Goal: Information Seeking & Learning: Learn about a topic

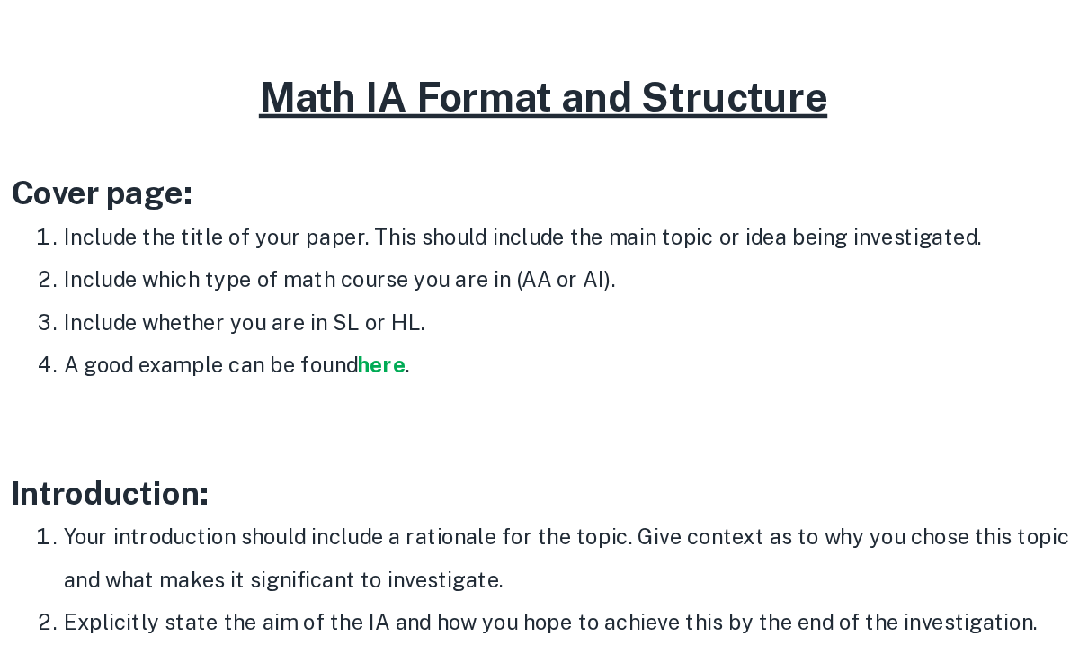
scroll to position [847, 0]
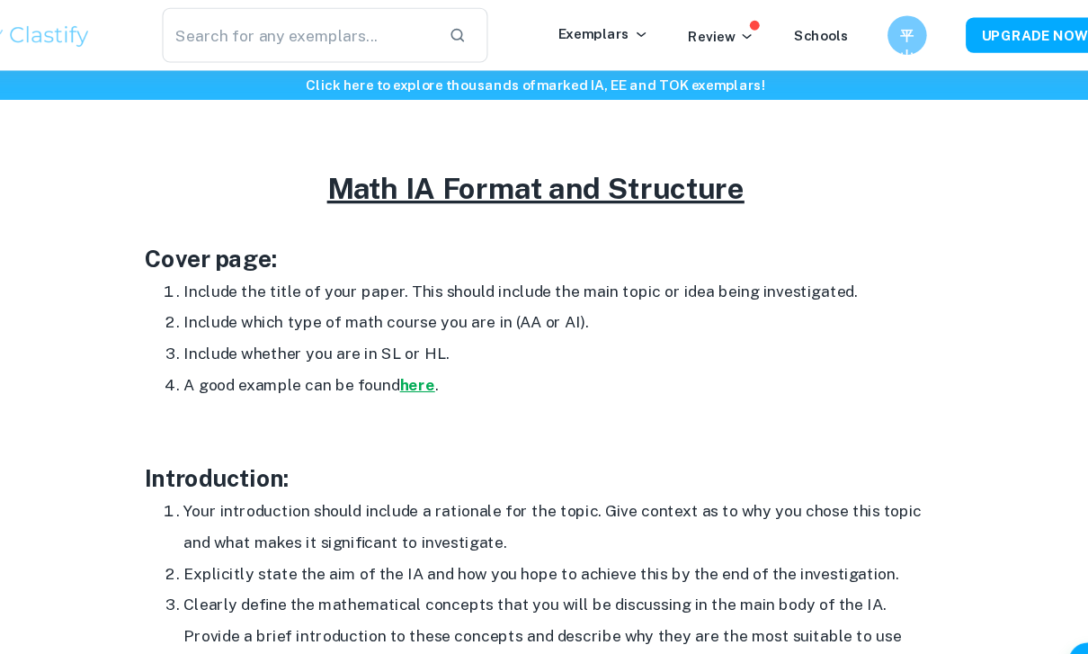
click at [419, 352] on strong "here" at bounding box center [435, 353] width 32 height 17
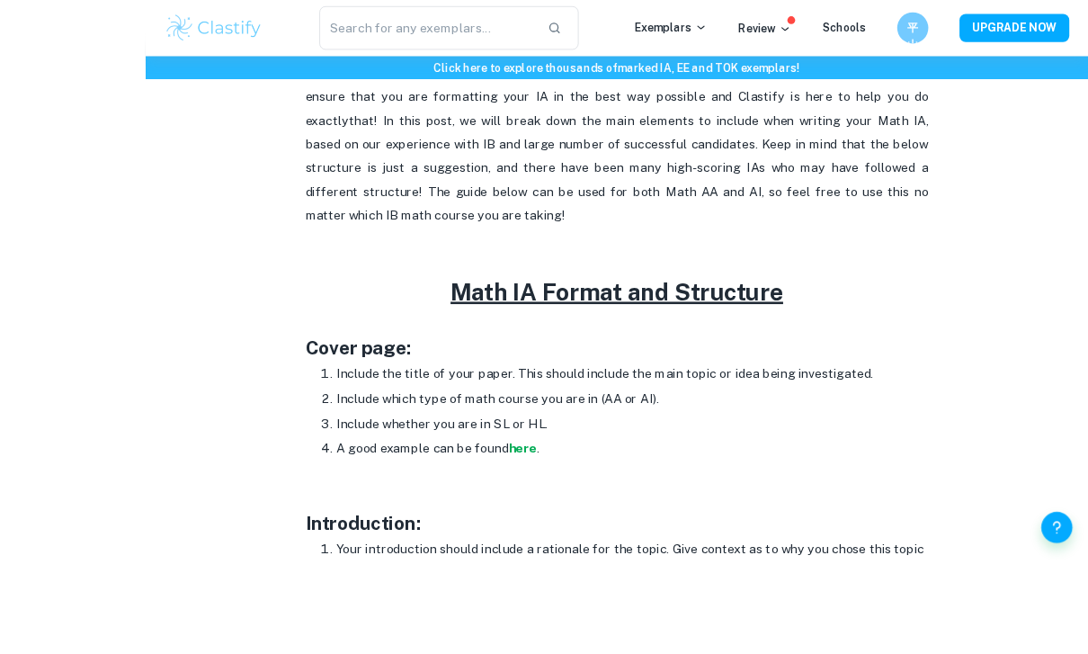
scroll to position [682, 0]
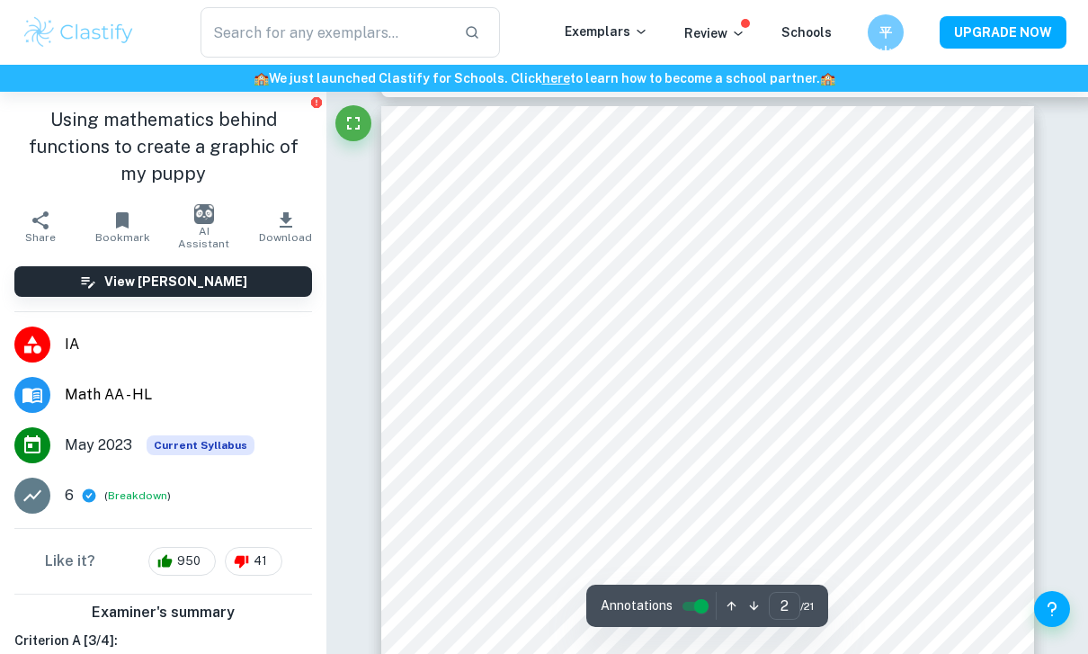
scroll to position [746, 0]
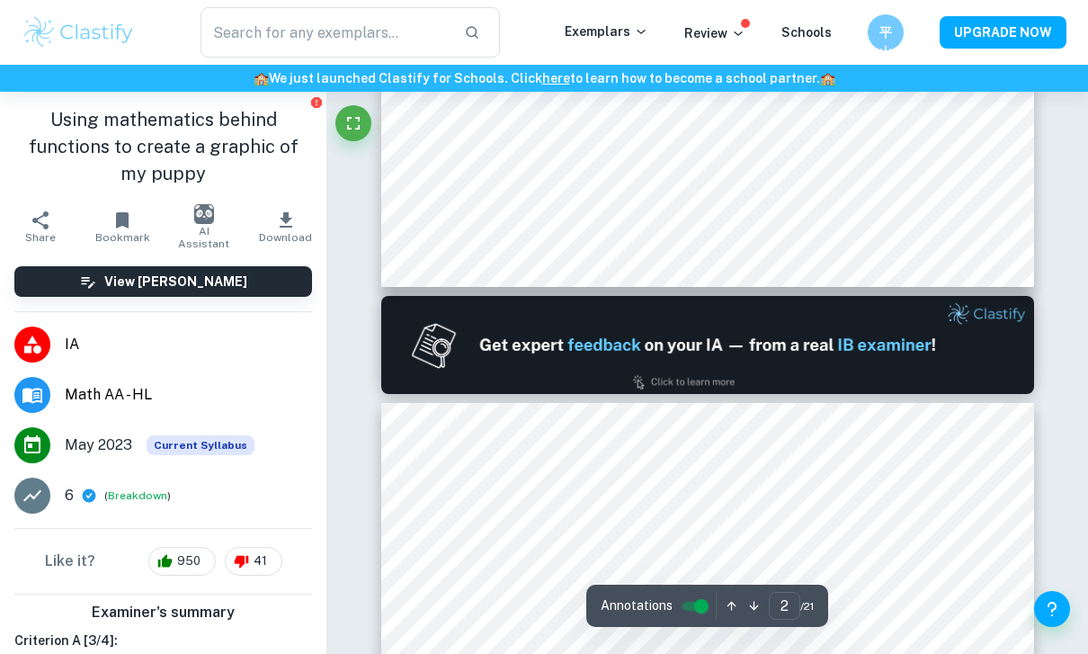
type input "1"
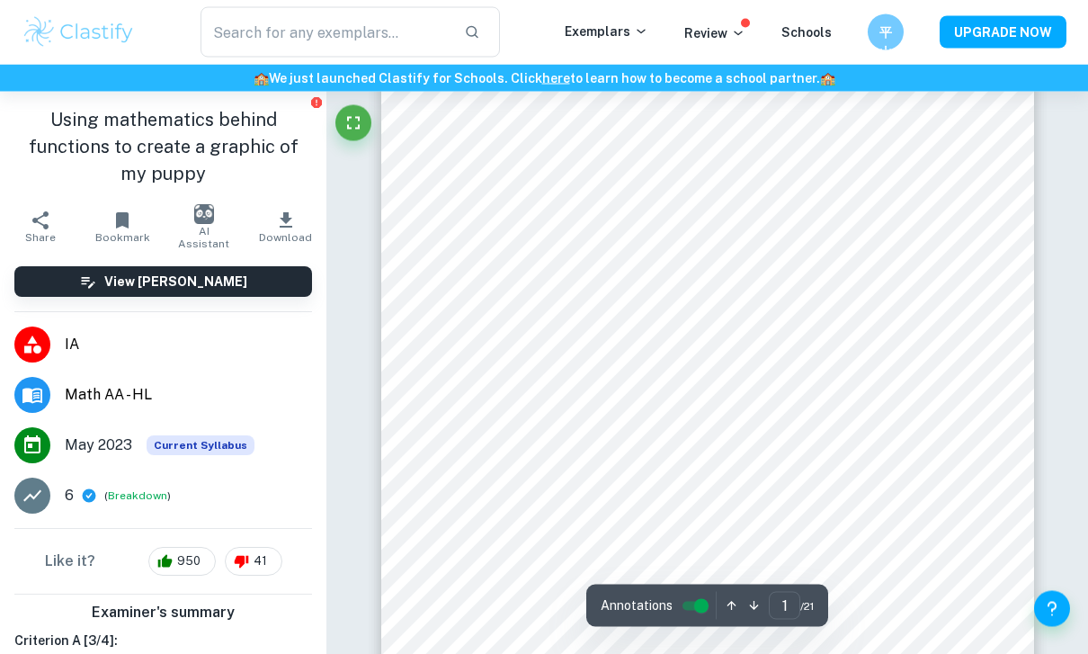
scroll to position [94, 0]
click at [424, 22] on input "text" at bounding box center [326, 32] width 250 height 50
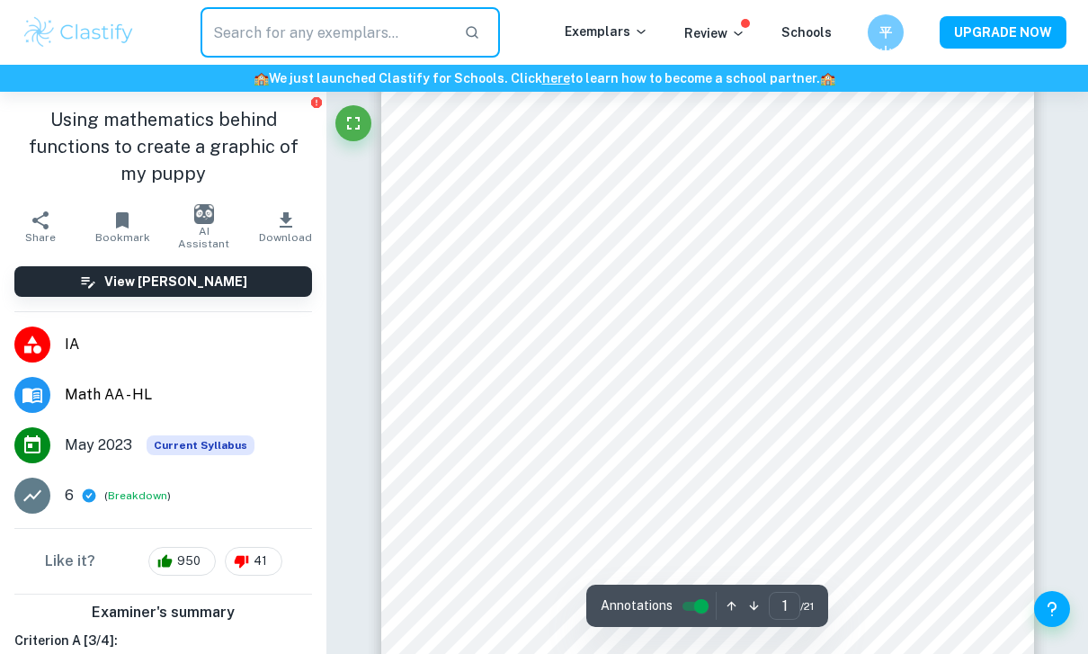
scroll to position [239, 0]
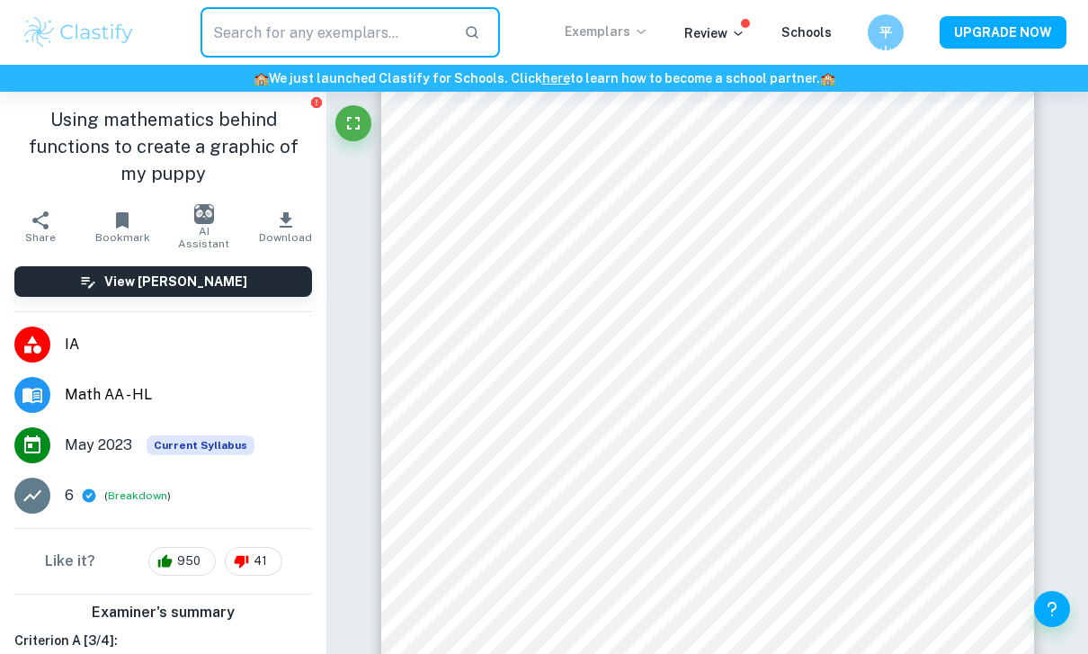
click at [607, 33] on p "Exemplars" at bounding box center [607, 32] width 84 height 20
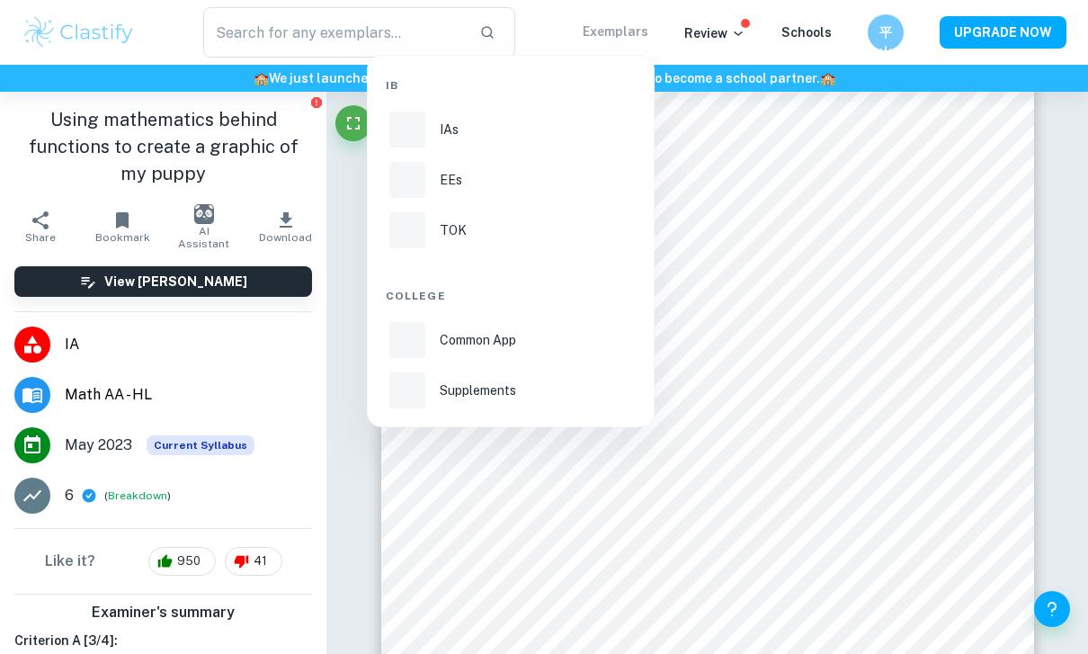
scroll to position [240, 0]
click at [452, 141] on li "IAs" at bounding box center [511, 129] width 250 height 43
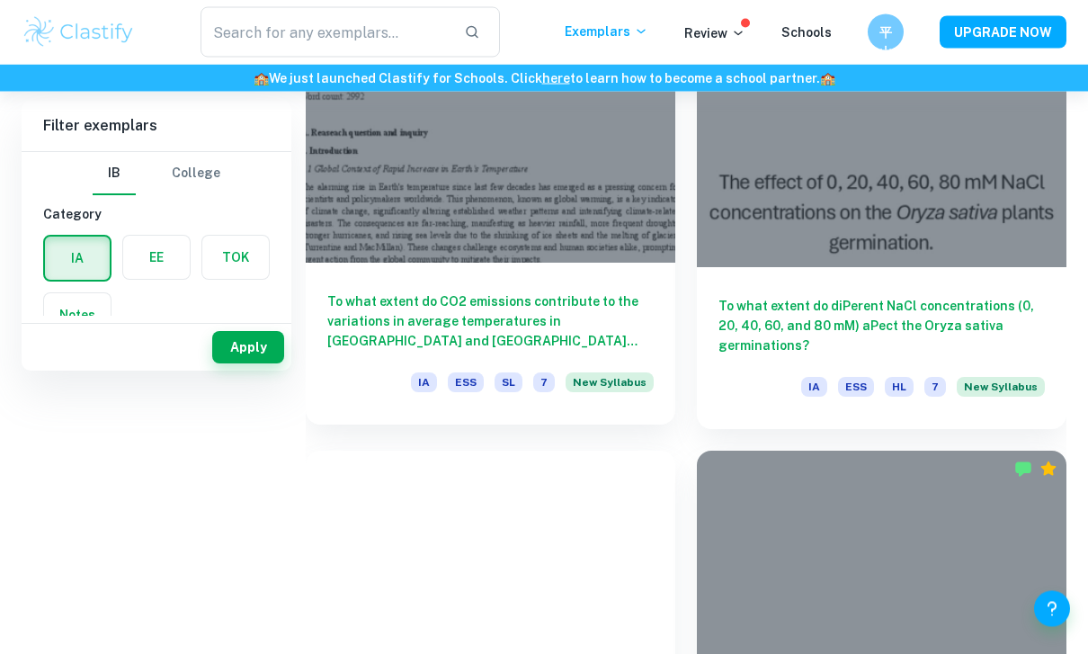
scroll to position [661, 0]
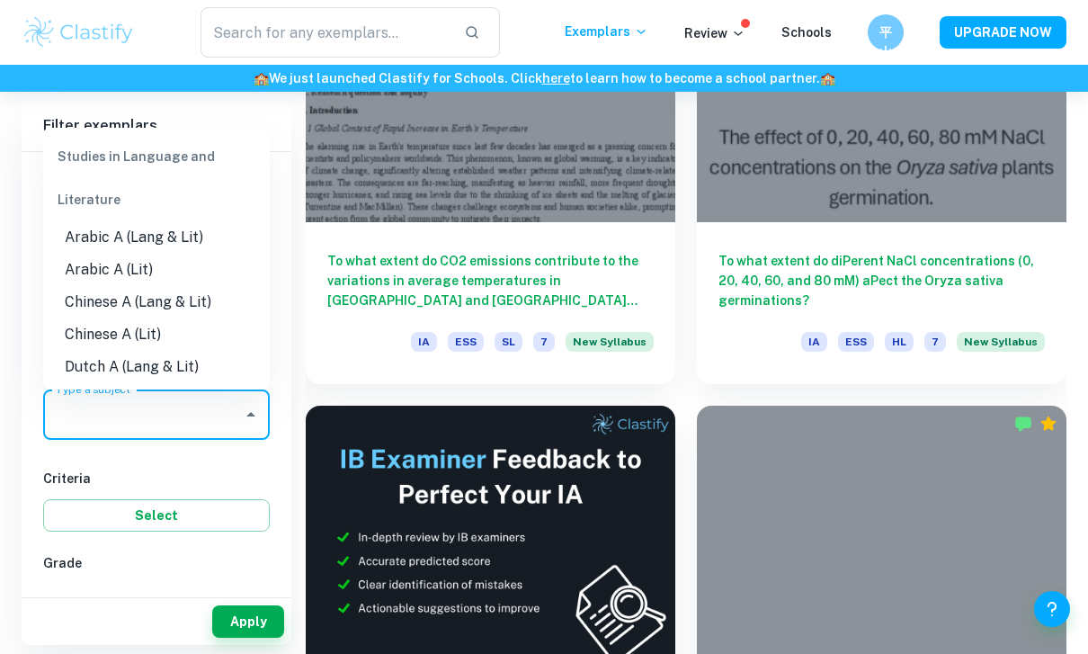
click at [179, 406] on input "Type a subject" at bounding box center [142, 414] width 183 height 34
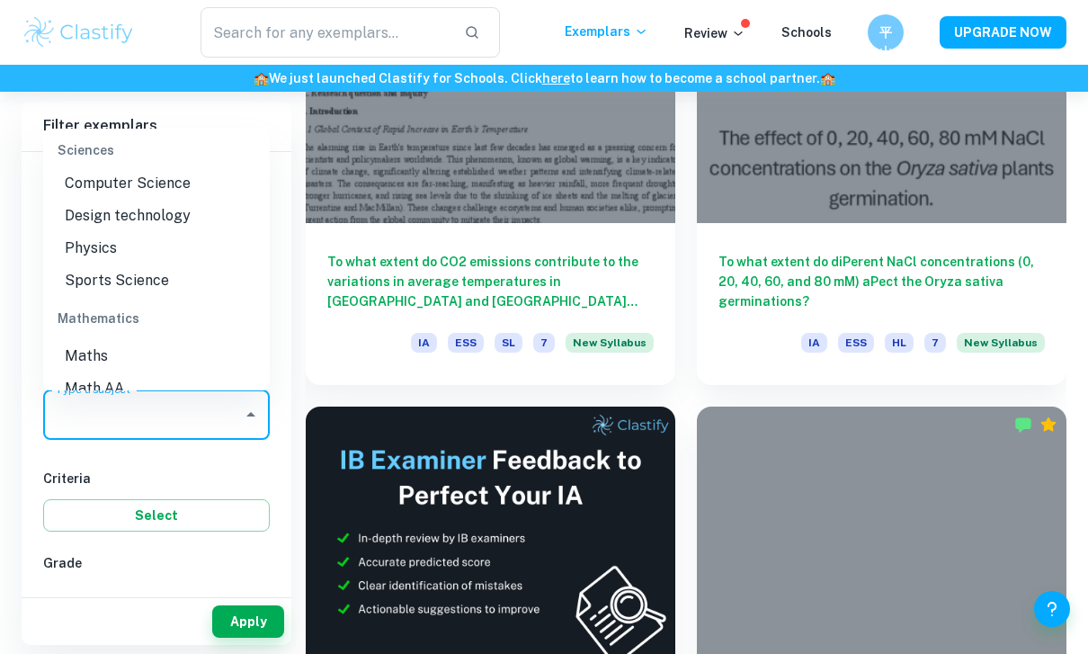
scroll to position [2299, 0]
click at [117, 373] on li "Math AA" at bounding box center [156, 389] width 227 height 32
type input "Math AA"
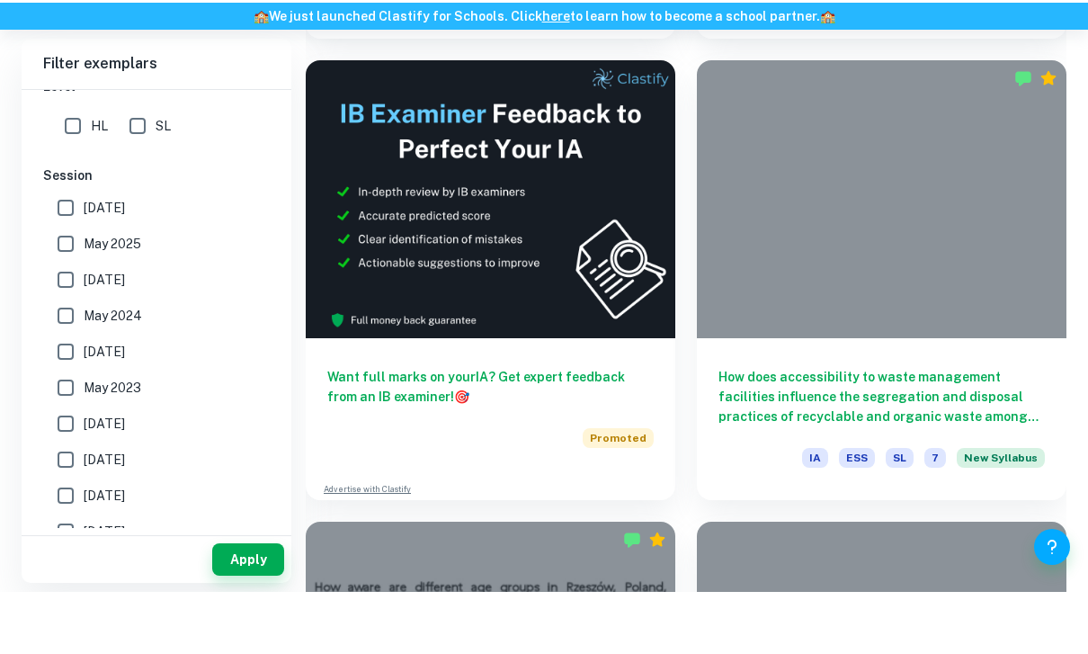
scroll to position [1035, 0]
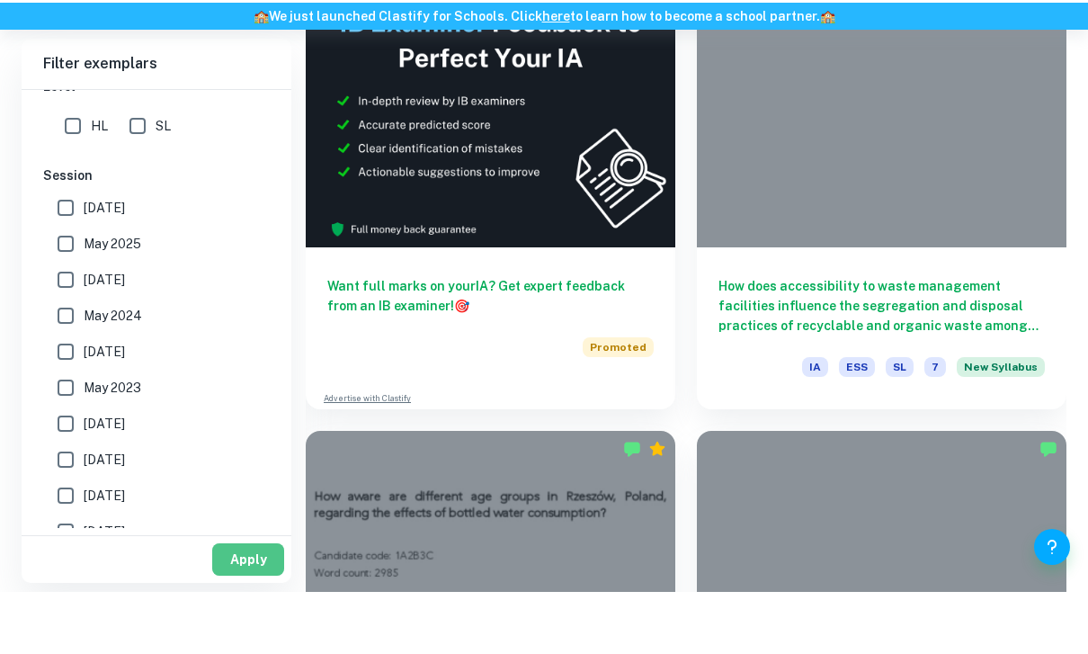
click at [253, 616] on button "Apply" at bounding box center [248, 621] width 72 height 32
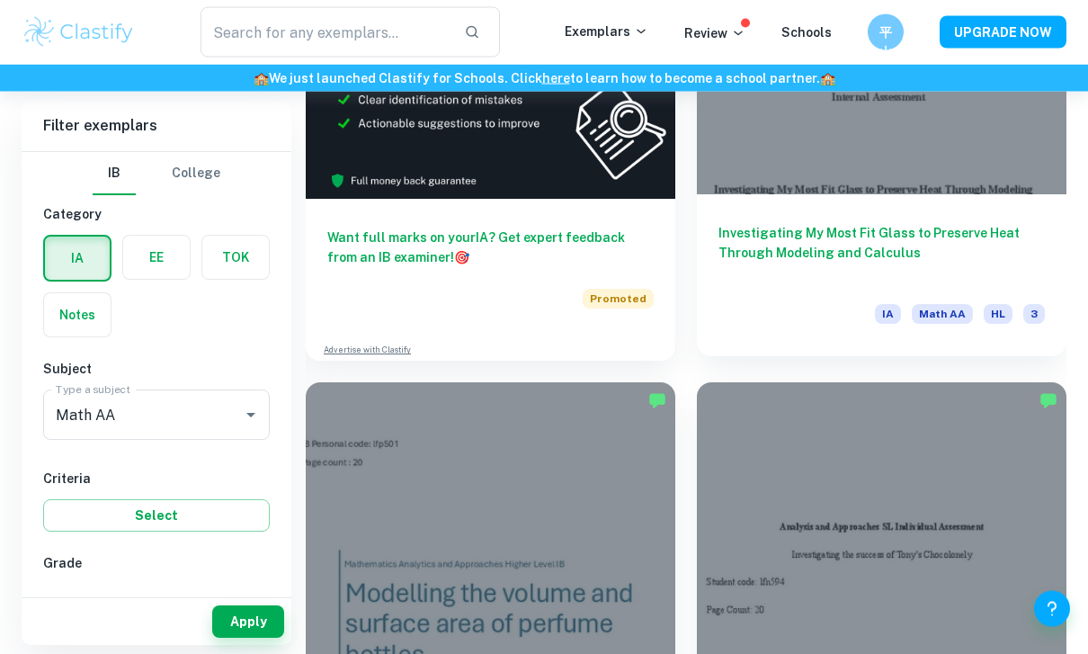
scroll to position [1146, 0]
click at [829, 237] on h6 "Investigating My Most Fit Glass to Preserve Heat Through Modeling and Calculus" at bounding box center [882, 252] width 326 height 59
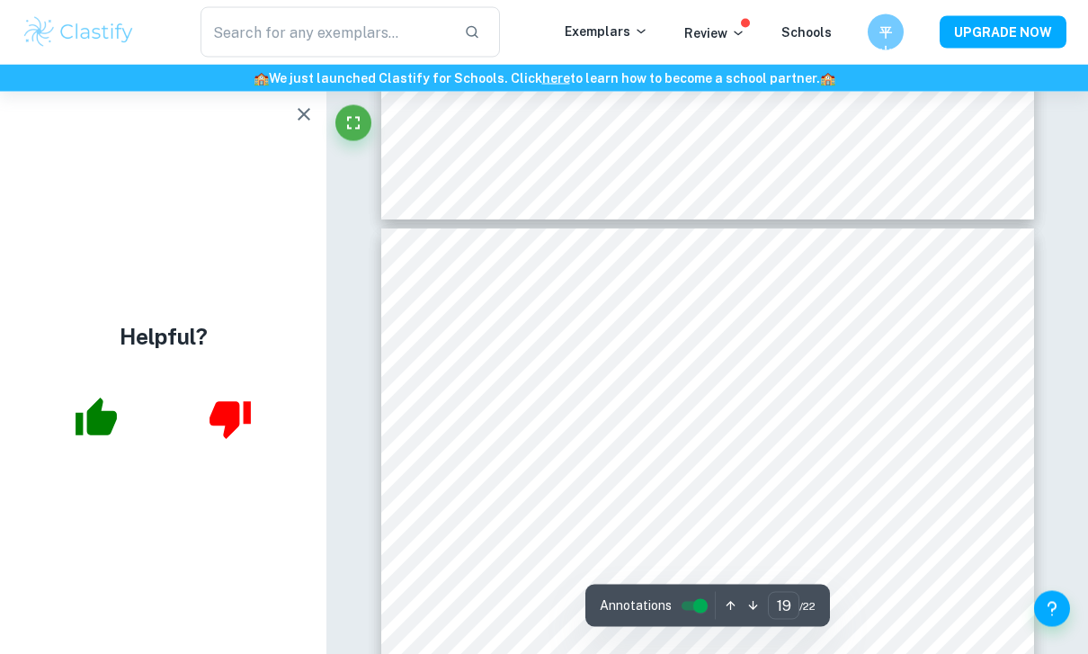
scroll to position [17667, 0]
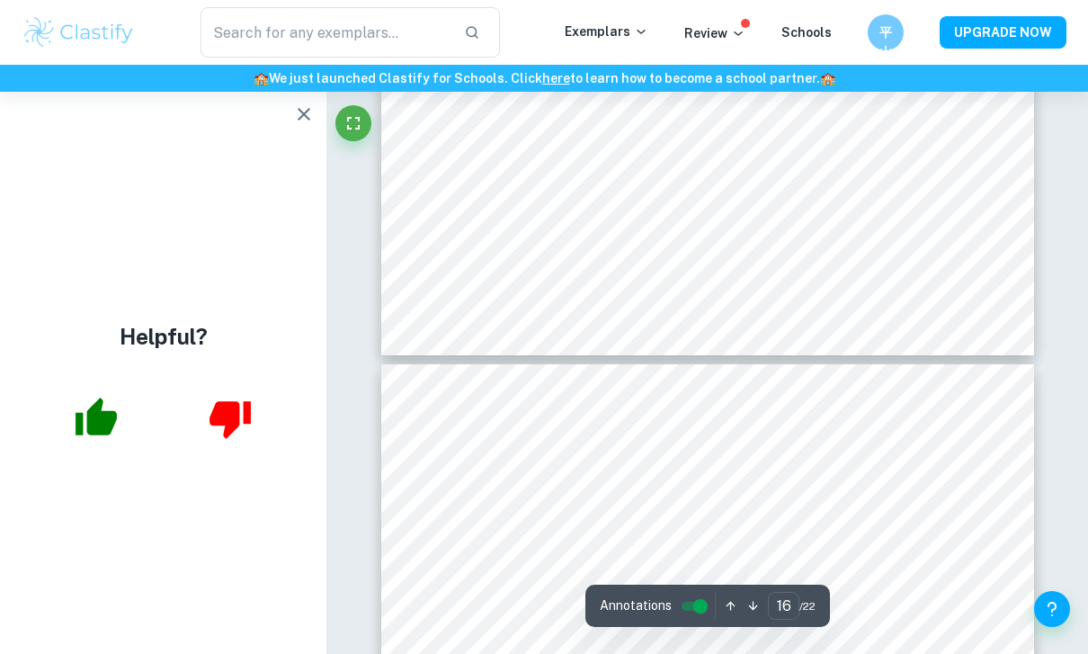
type input "15"
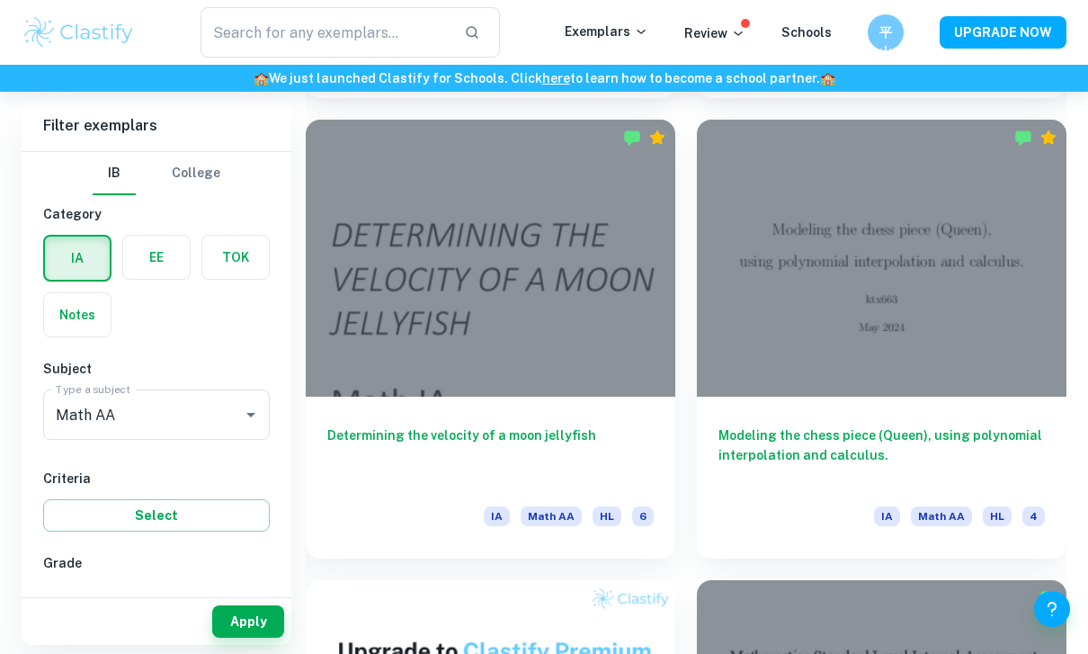
scroll to position [5093, 0]
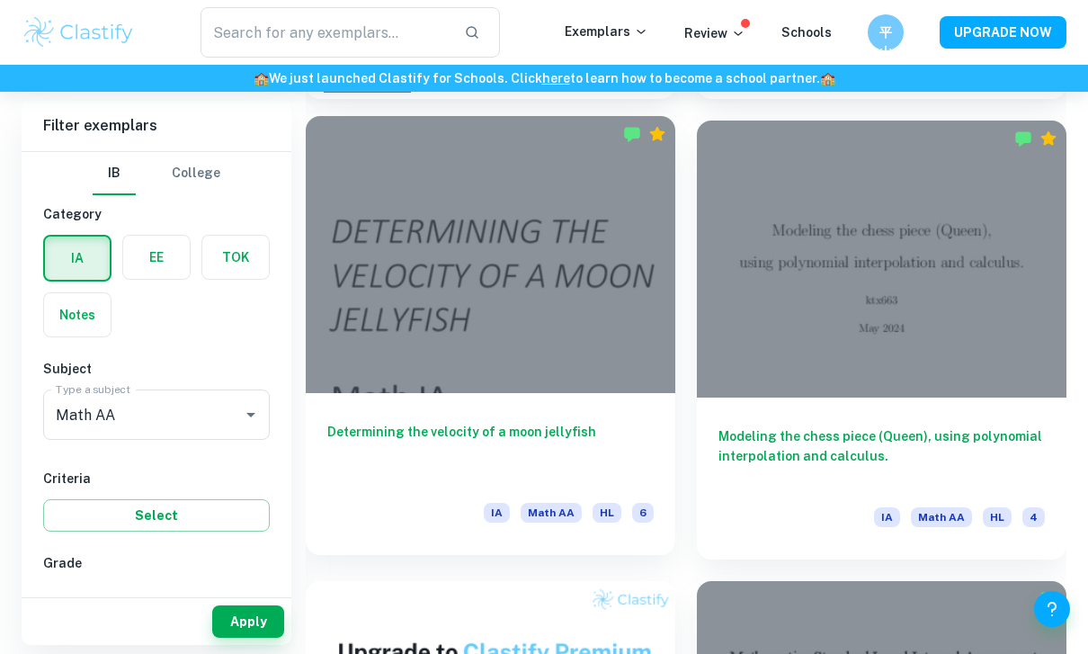
click at [540, 433] on h6 "Determining the velocity of a moon jellyfish" at bounding box center [490, 451] width 326 height 59
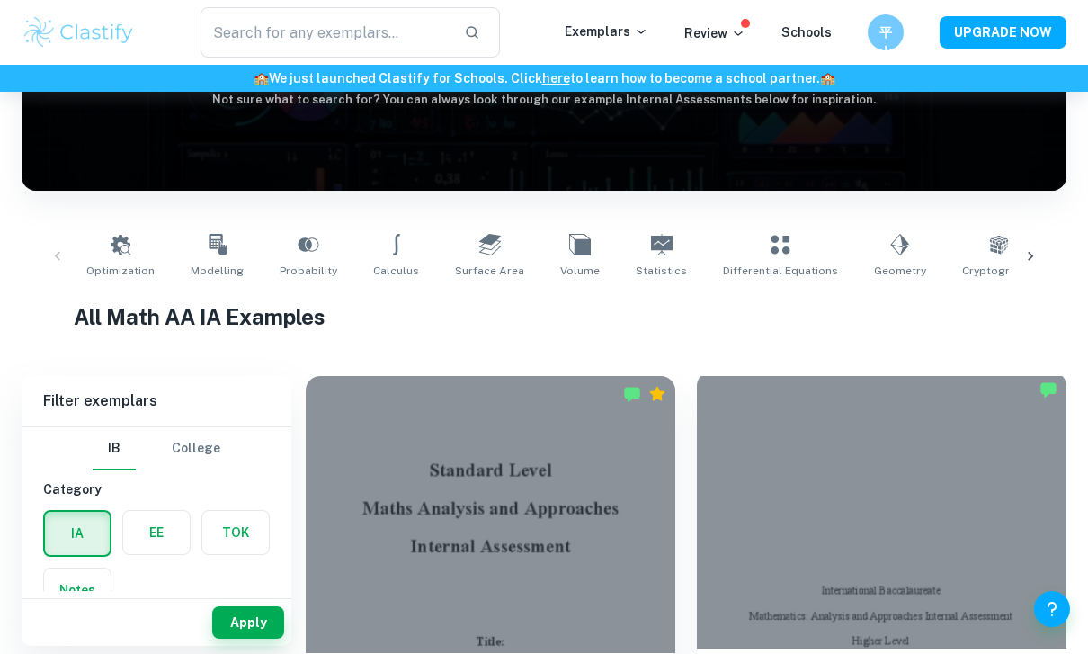
scroll to position [446, 0]
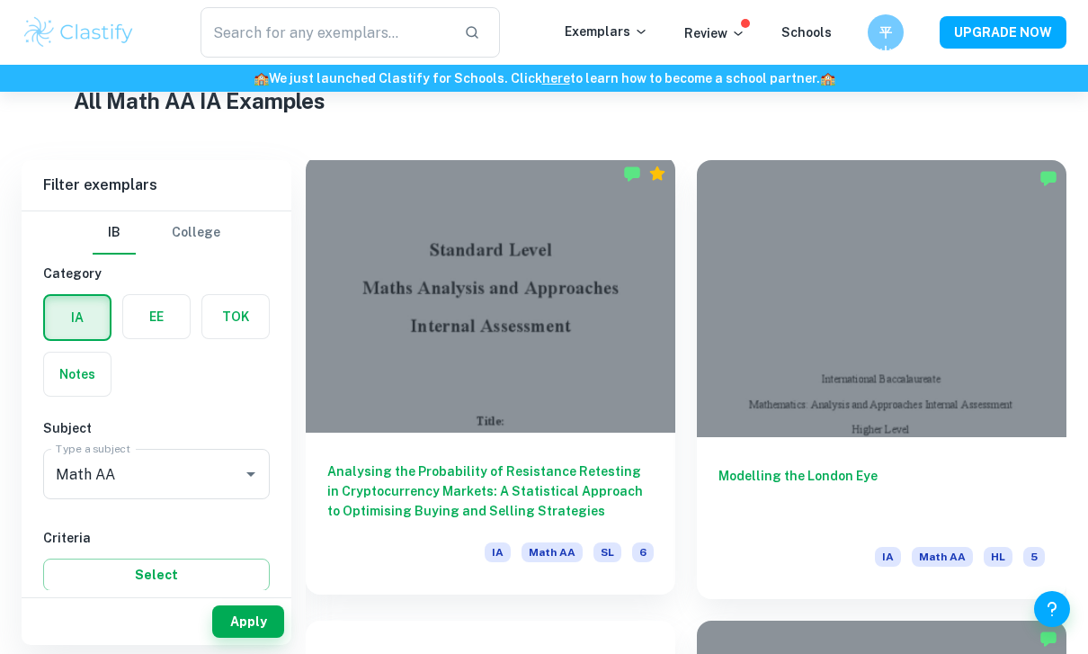
click at [526, 487] on h6 "Analysing the Probability of Resistance Retesting in Cryptocurrency Markets: A …" at bounding box center [490, 490] width 326 height 59
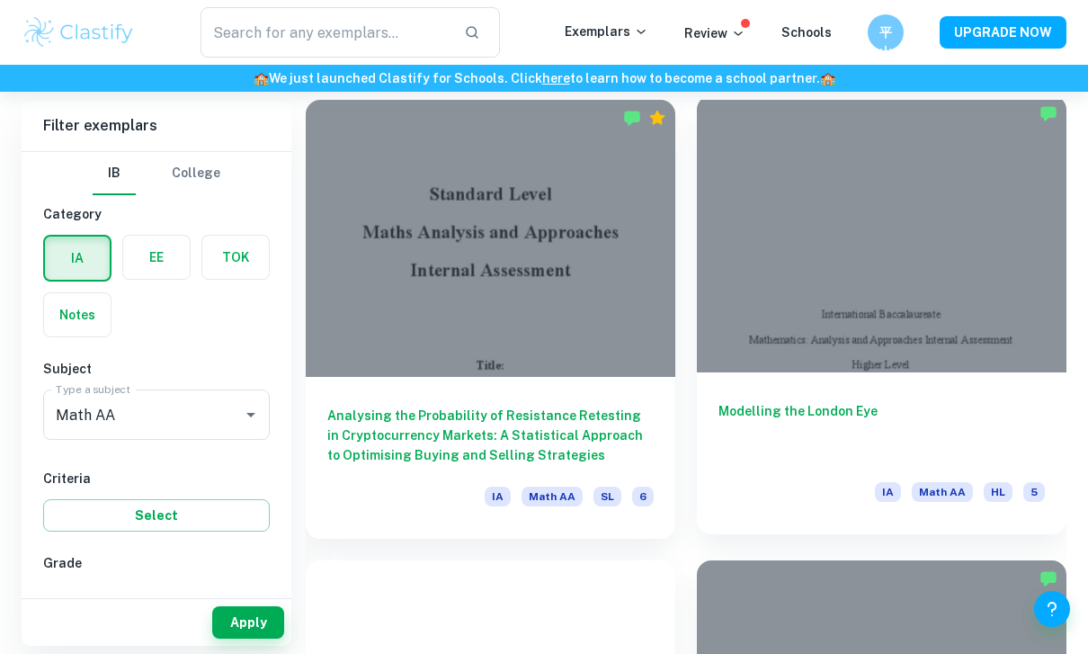
click at [809, 394] on div "Modelling the London Eye IA Math AA HL 5" at bounding box center [882, 453] width 370 height 162
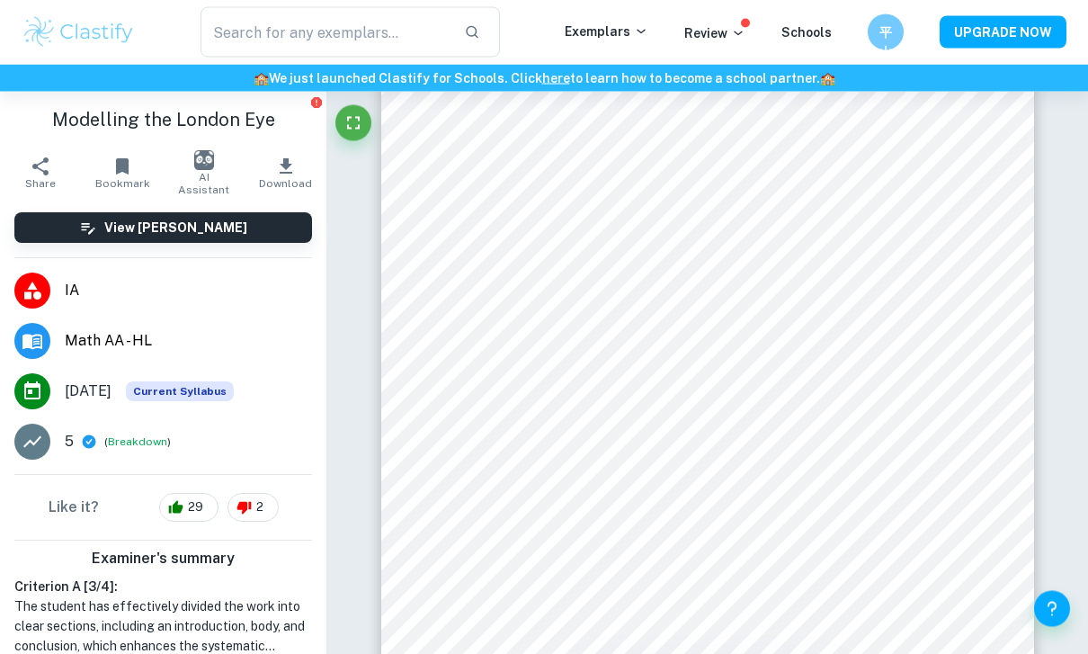
scroll to position [74, 0]
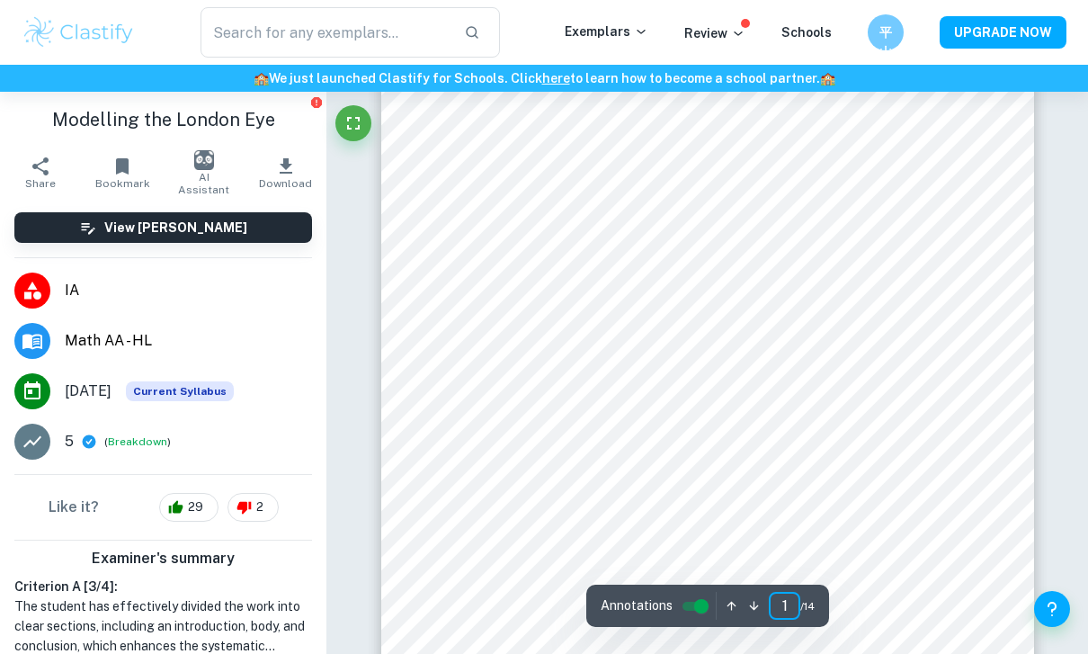
click at [0, 0] on html "We value your privacy We use cookies to enhance your browsing experience, serve…" at bounding box center [544, 253] width 1088 height 654
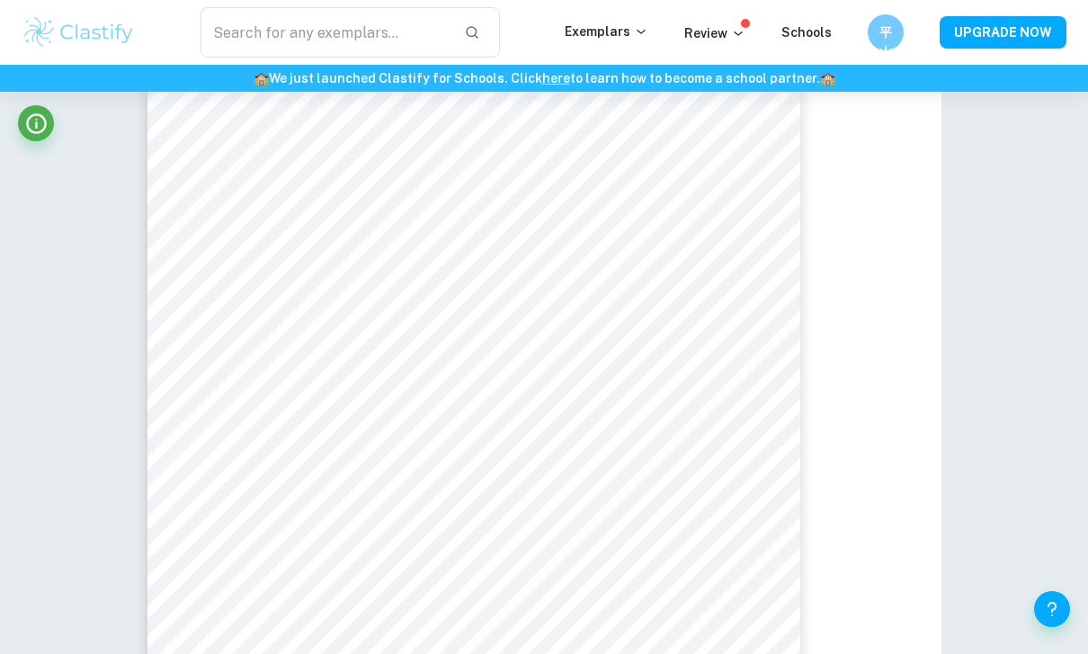
scroll to position [128, 0]
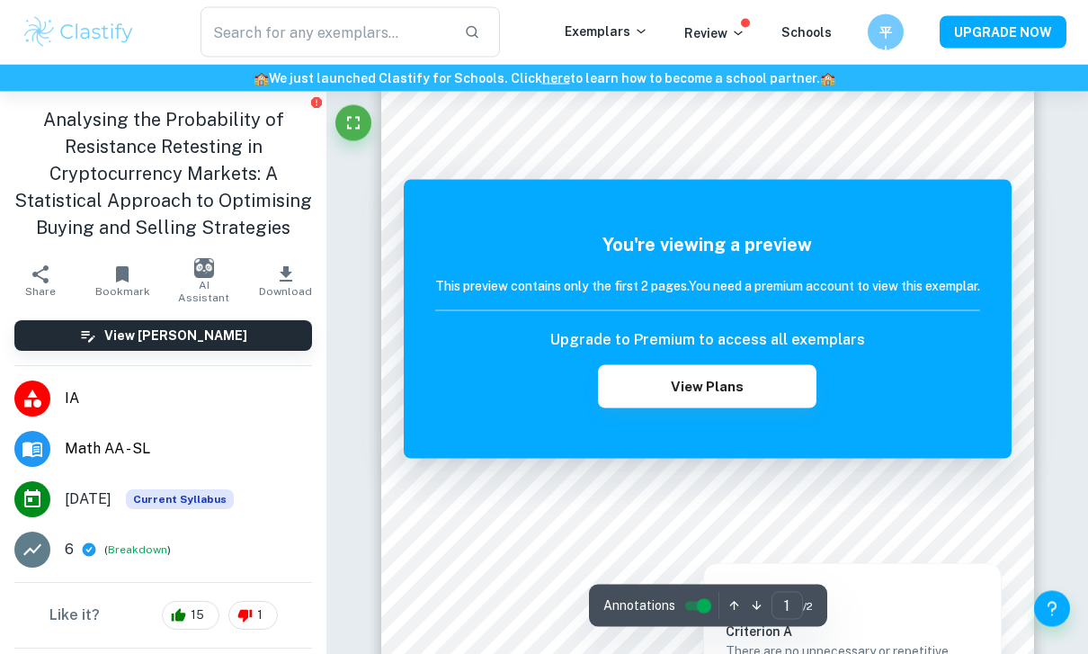
scroll to position [175, 0]
